Goal: Task Accomplishment & Management: Manage account settings

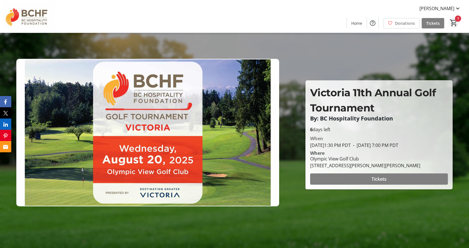
click at [455, 22] on mat-icon "1" at bounding box center [453, 23] width 8 height 8
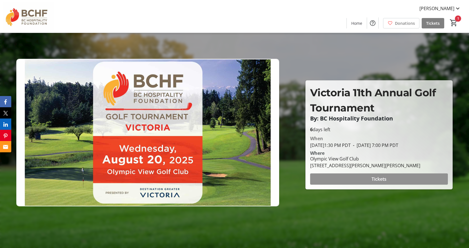
click at [367, 177] on span at bounding box center [379, 179] width 138 height 14
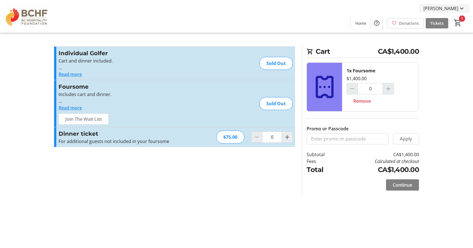
click at [462, 8] on mat-icon at bounding box center [461, 8] width 7 height 7
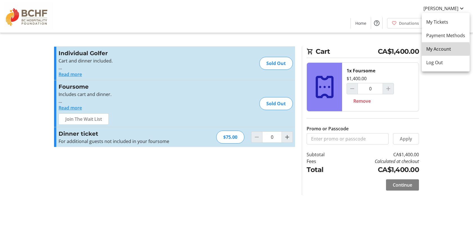
click at [434, 50] on span "My Account" at bounding box center [445, 49] width 39 height 7
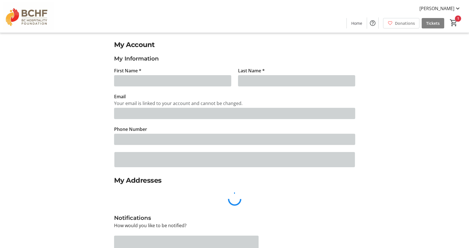
type input "[PERSON_NAME]"
type input "[PERSON_NAME][EMAIL_ADDRESS][DOMAIN_NAME]"
type input "[PHONE_NUMBER]"
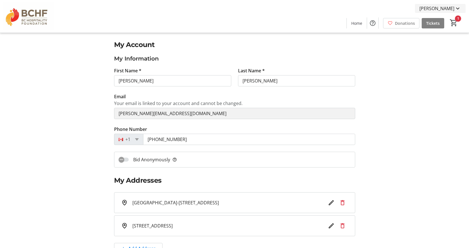
click at [459, 7] on mat-icon at bounding box center [457, 8] width 7 height 7
click at [441, 19] on span "My Tickets" at bounding box center [441, 22] width 39 height 7
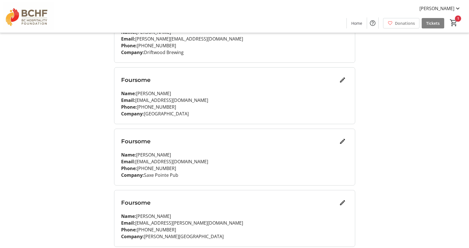
scroll to position [124, 0]
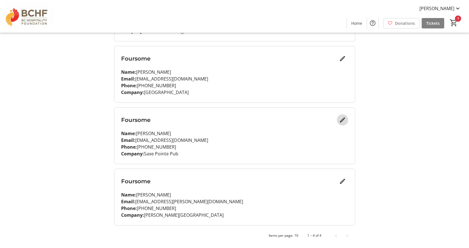
click at [342, 120] on mat-icon "Edit" at bounding box center [342, 120] width 7 height 7
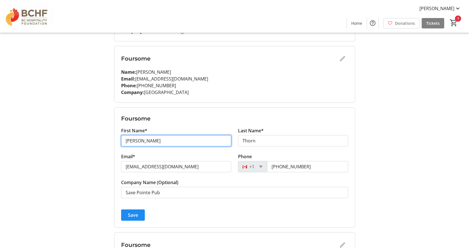
click at [153, 143] on input "[PERSON_NAME]" at bounding box center [176, 140] width 110 height 11
type input "S"
type input "[PERSON_NAME]"
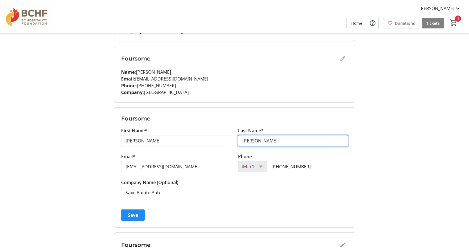
type input "[PERSON_NAME]"
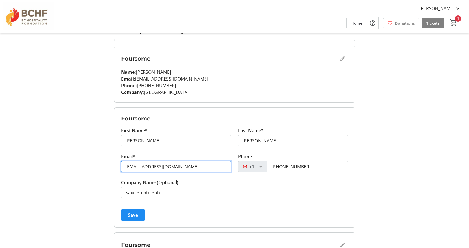
click at [190, 166] on input "[EMAIL_ADDRESS][DOMAIN_NAME]" at bounding box center [176, 166] width 110 height 11
type input "s"
type input "[PERSON_NAME][EMAIL_ADDRESS][DOMAIN_NAME]"
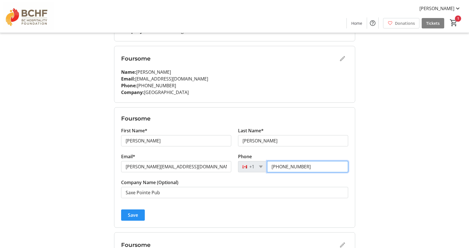
type input "[PHONE_NUMBER]"
click at [139, 214] on span "submit" at bounding box center [133, 215] width 24 height 14
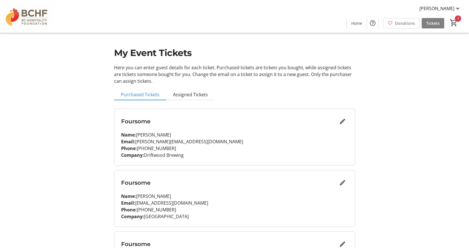
scroll to position [0, 0]
click at [193, 93] on span "Assigned Tickets" at bounding box center [190, 95] width 35 height 5
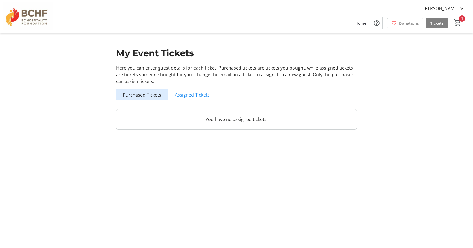
click at [149, 96] on span "Purchased Tickets" at bounding box center [142, 95] width 39 height 5
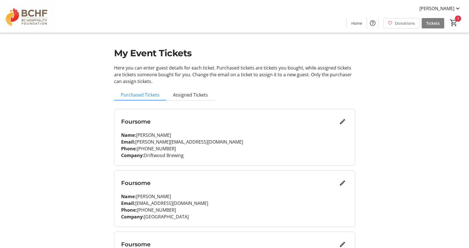
click at [239, 193] on div "Foursome Name: [PERSON_NAME] Email: [EMAIL_ADDRESS][DOMAIN_NAME] Phone: [PHONE_…" at bounding box center [234, 199] width 240 height 56
click at [340, 184] on mat-icon "Edit" at bounding box center [342, 183] width 7 height 7
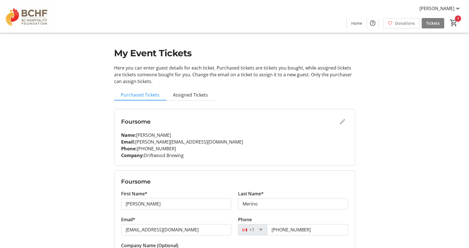
click at [464, 148] on tr-design-standard-layout-narrow "My Event Tickets Here you can enter guest details for each ticket. Purchased ti…" at bounding box center [234, 218] width 469 height 436
click at [458, 8] on mat-icon at bounding box center [457, 8] width 7 height 7
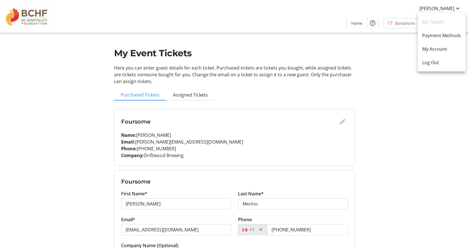
click at [458, 8] on div at bounding box center [234, 124] width 469 height 248
